Goal: Transaction & Acquisition: Purchase product/service

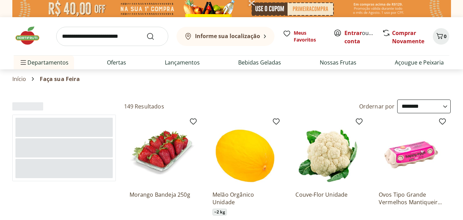
select select "**********"
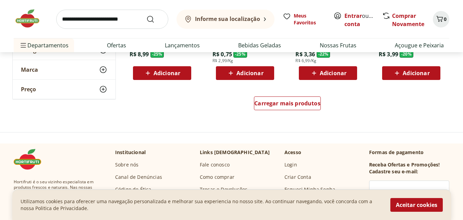
scroll to position [480, 0]
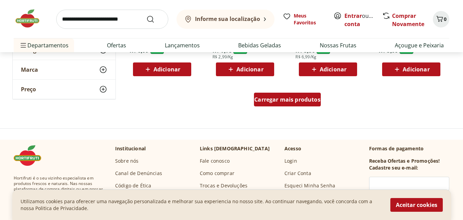
click at [268, 97] on span "Carregar mais produtos" at bounding box center [287, 99] width 66 height 5
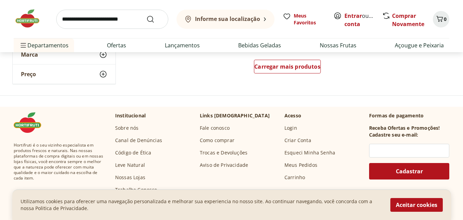
scroll to position [925, 0]
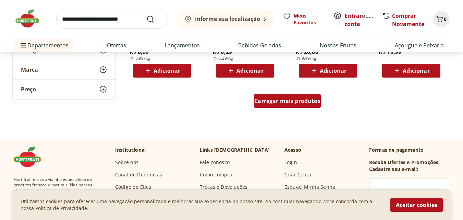
click at [296, 101] on span "Carregar mais produtos" at bounding box center [287, 100] width 66 height 5
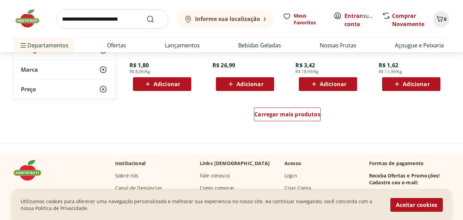
scroll to position [1370, 0]
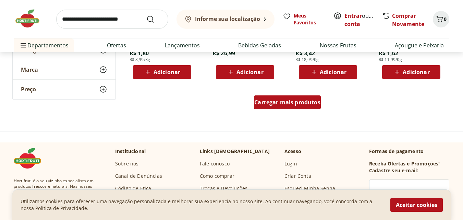
click at [308, 107] on div "Carregar mais produtos" at bounding box center [287, 102] width 67 height 14
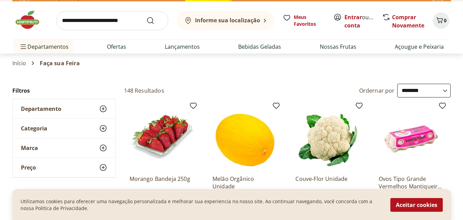
scroll to position [0, 0]
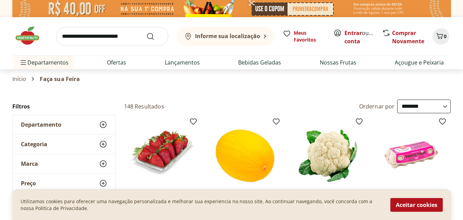
click at [263, 35] on button "Informe sua localização" at bounding box center [225, 36] width 98 height 19
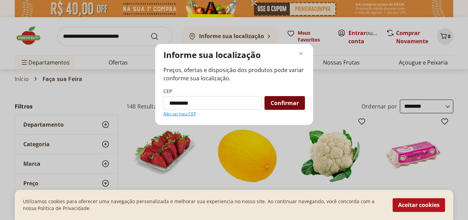
type input "*********"
click at [282, 105] on span "Confirmar" at bounding box center [285, 102] width 28 height 5
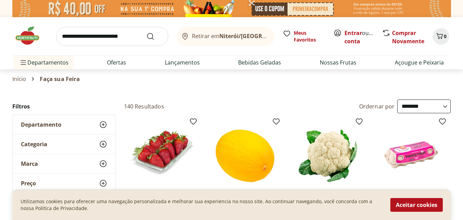
click at [269, 36] on icon at bounding box center [270, 36] width 2 height 0
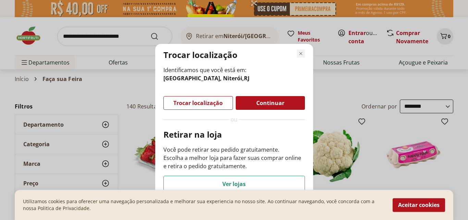
click at [300, 52] on icon "Fechar modal de regionalização" at bounding box center [301, 53] width 8 height 8
